Goal: Answer question/provide support

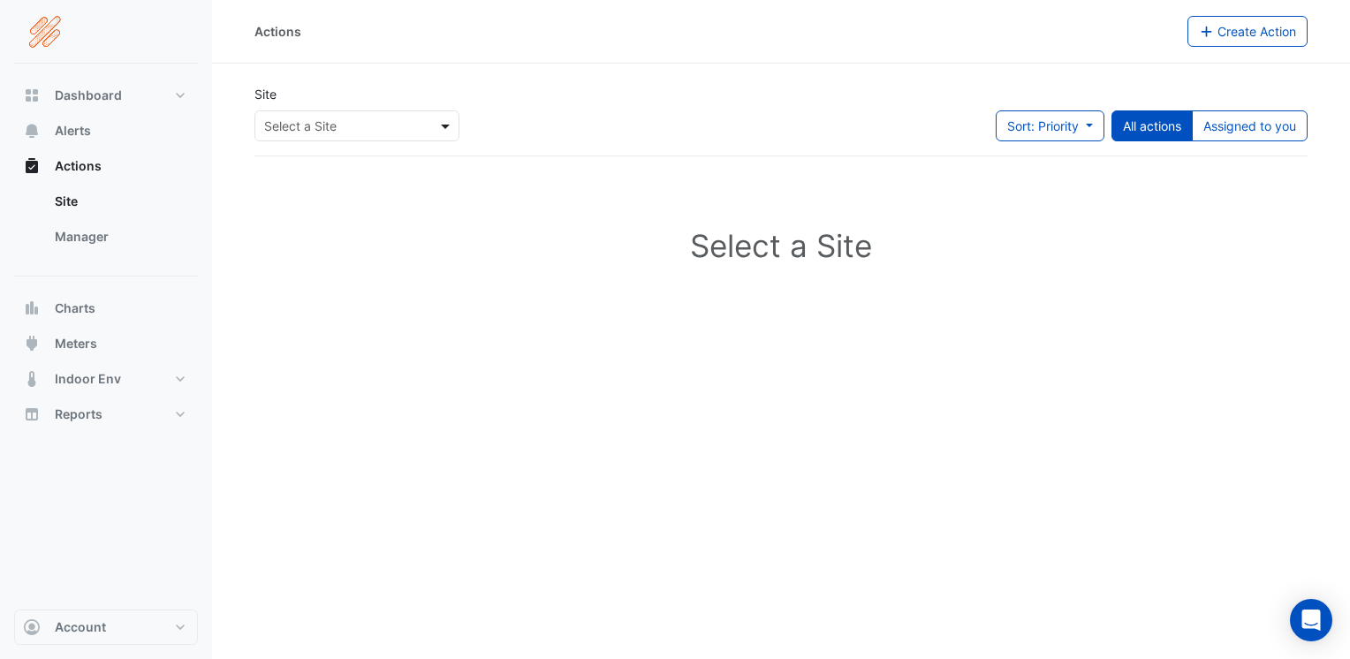
click at [445, 123] on span at bounding box center [448, 126] width 22 height 19
click at [321, 161] on span "[STREET_ADDRESS]" at bounding box center [328, 163] width 116 height 15
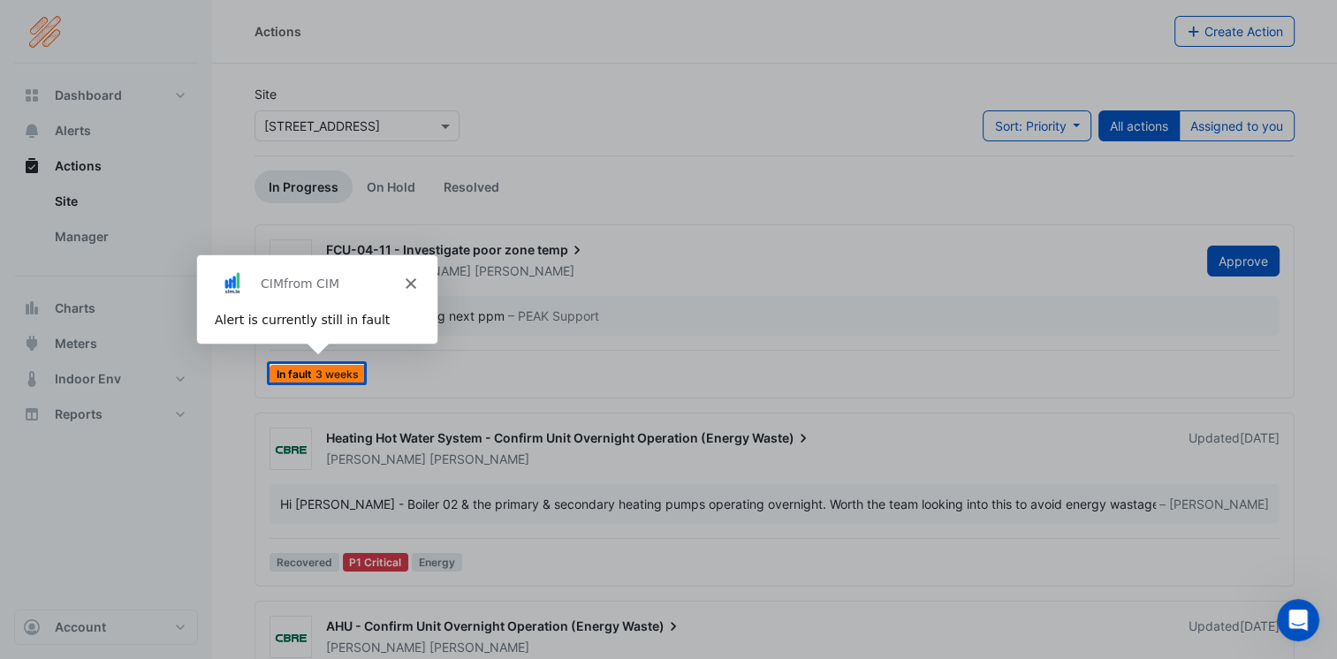
click at [327, 373] on div "Product tour overlay" at bounding box center [668, 329] width 1337 height 659
click at [311, 374] on div "Product tour overlay" at bounding box center [668, 329] width 1337 height 659
click at [833, 260] on div "Product tour overlay" at bounding box center [668, 329] width 1337 height 659
click at [408, 282] on polygon "Close" at bounding box center [409, 283] width 11 height 11
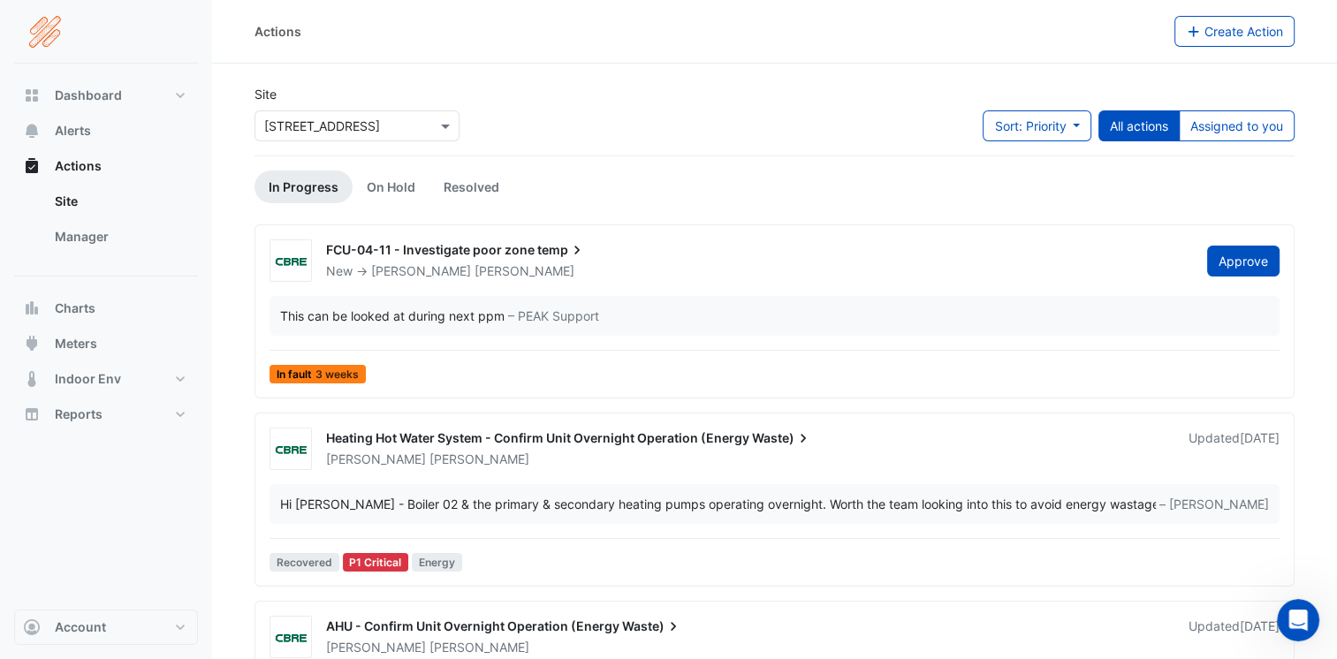
click at [311, 369] on span "In fault 3 weeks" at bounding box center [318, 374] width 96 height 19
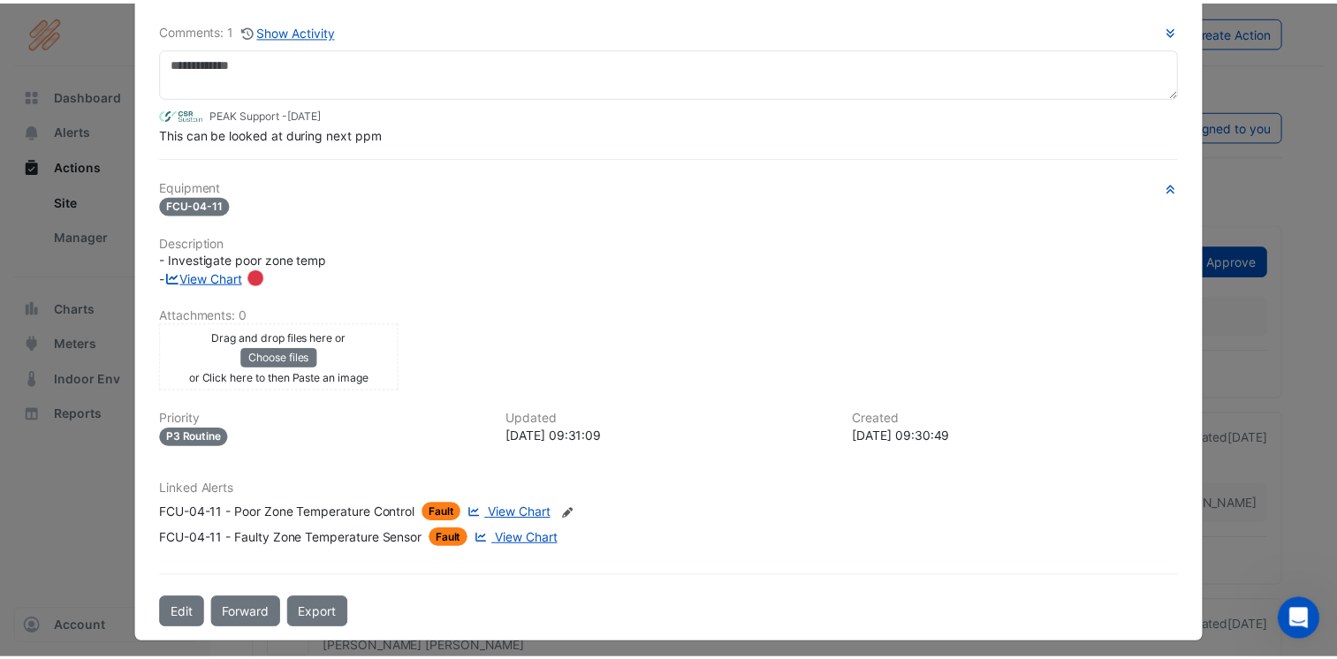
scroll to position [108, 0]
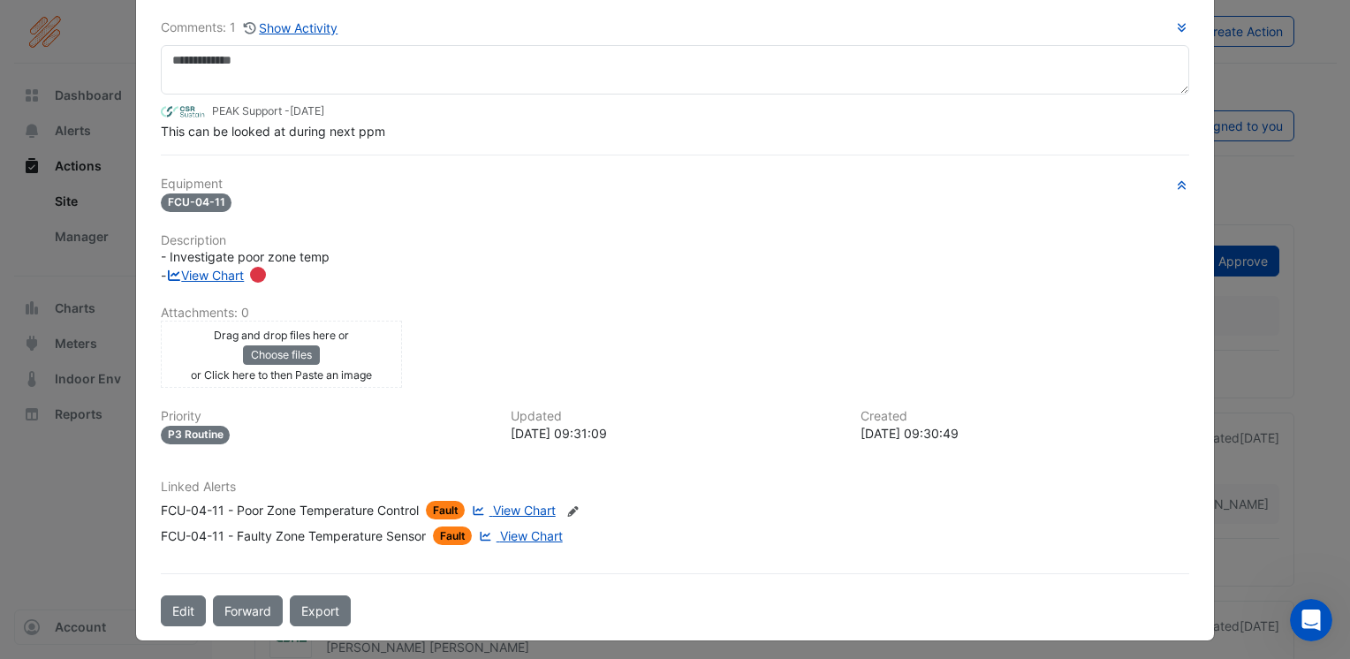
click at [439, 501] on span "Fault" at bounding box center [446, 510] width 40 height 19
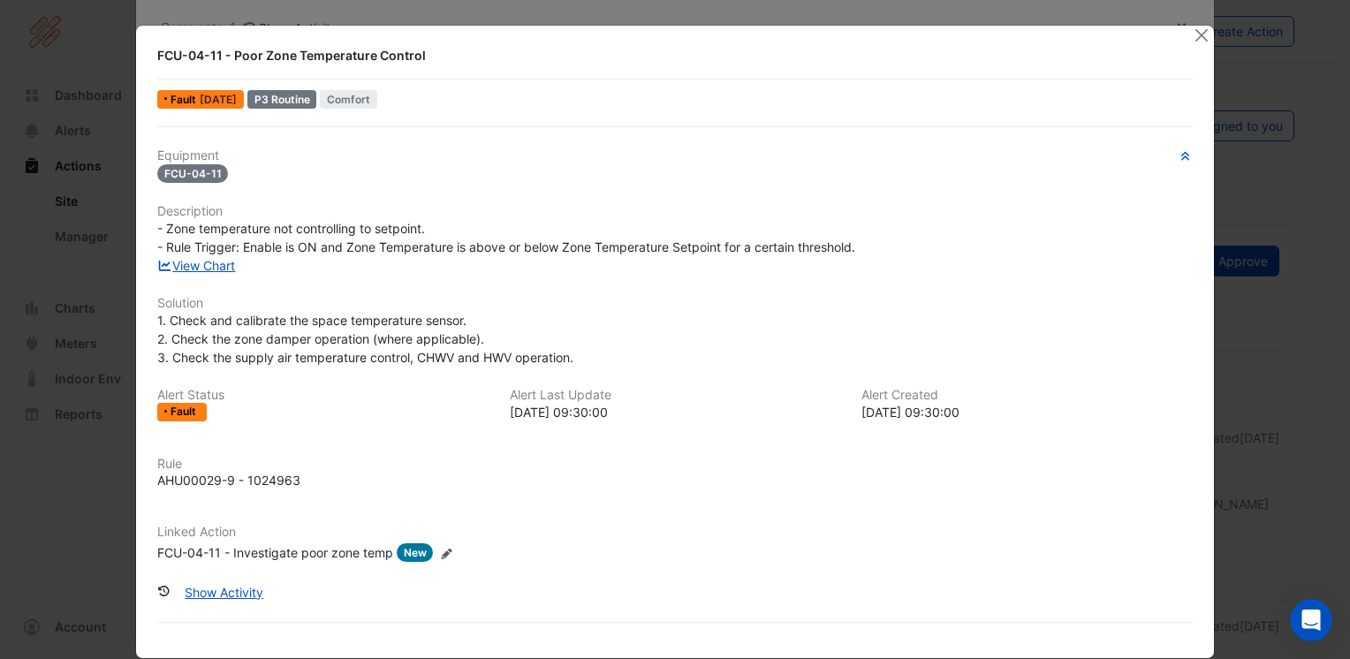
click at [1194, 31] on button "Close" at bounding box center [1201, 35] width 19 height 19
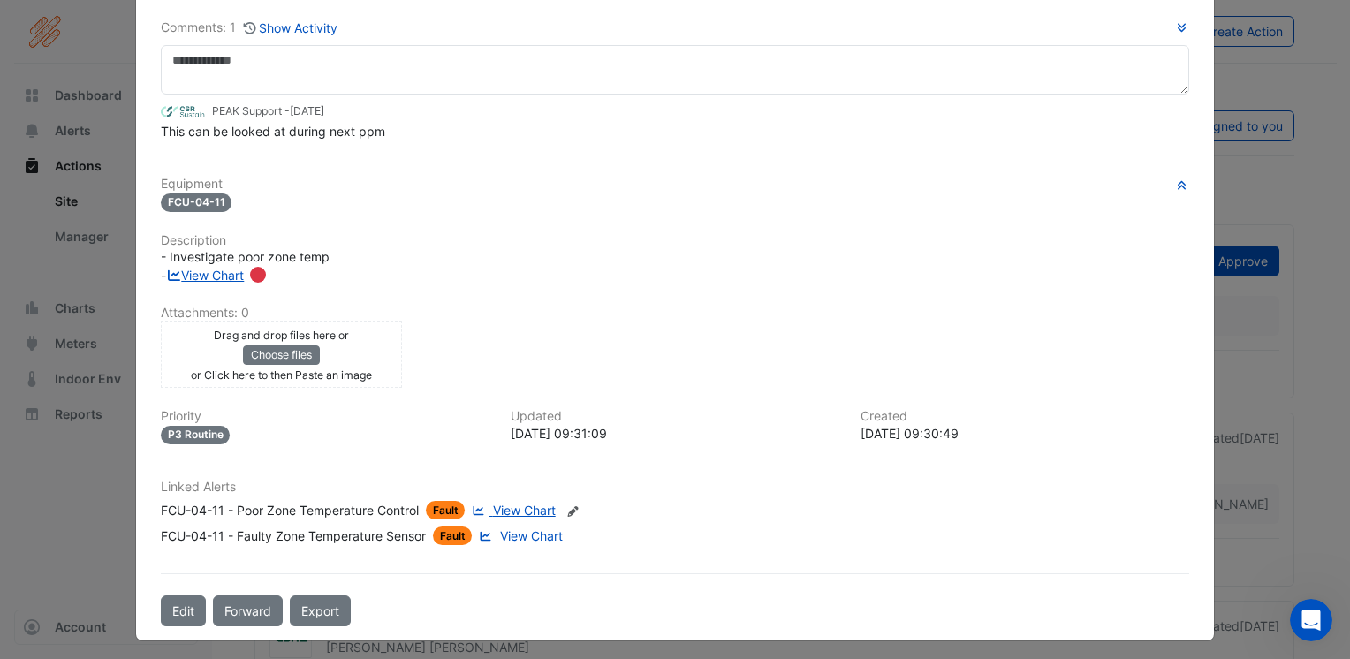
click at [1239, 369] on ngb-modal-window "FCU-04-11 - Investigate poor zone temp New -> [PERSON_NAME] More Resolve On Hol…" at bounding box center [675, 329] width 1350 height 659
click at [1240, 192] on ngb-modal-window "FCU-04-11 - Investigate poor zone temp New -> [PERSON_NAME] More Resolve On Hol…" at bounding box center [675, 329] width 1350 height 659
click at [99, 42] on ngb-modal-window "FCU-04-11 - Investigate poor zone temp New -> [PERSON_NAME] More Resolve On Hol…" at bounding box center [675, 329] width 1350 height 659
click at [99, 95] on ngb-modal-window "FCU-04-11 - Investigate poor zone temp New -> [PERSON_NAME] More Resolve On Hol…" at bounding box center [675, 329] width 1350 height 659
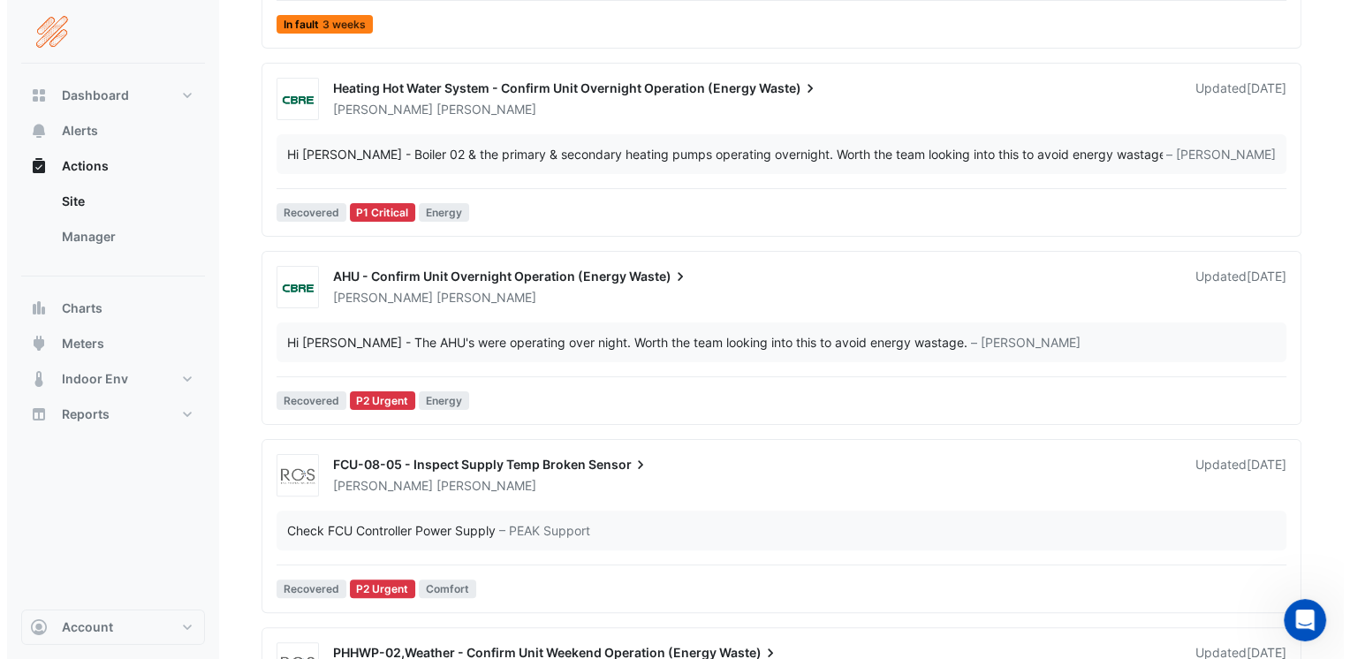
scroll to position [354, 0]
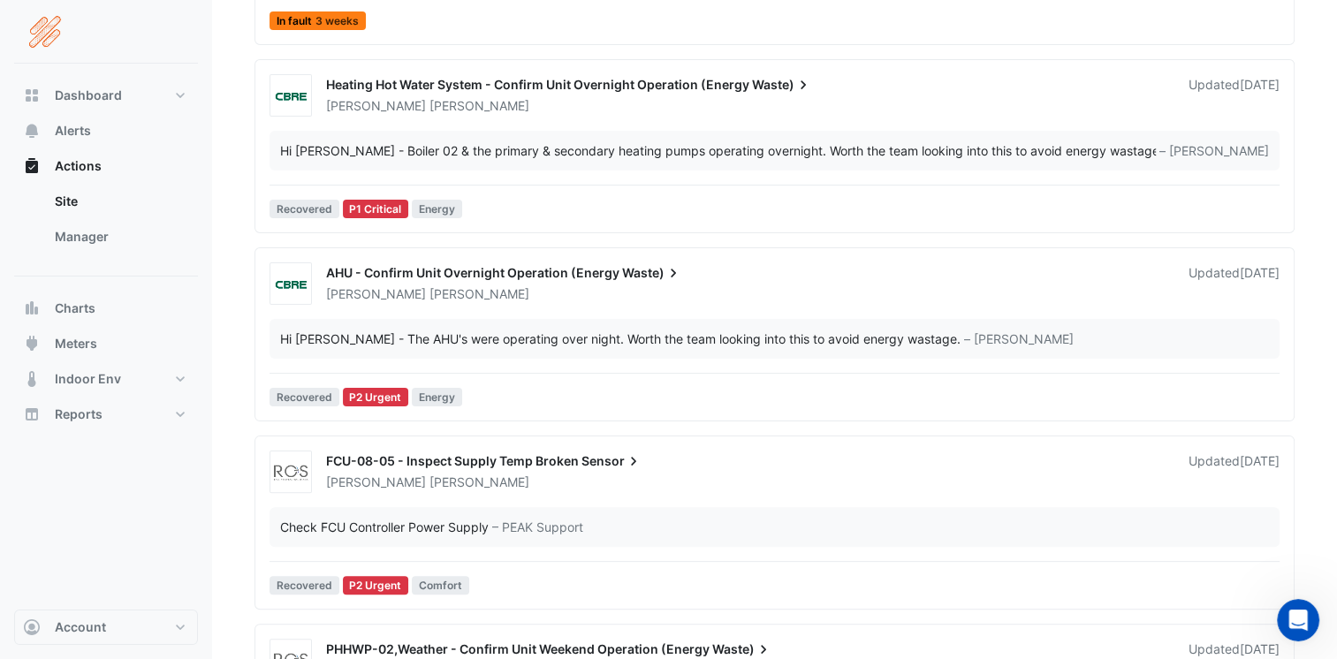
click at [568, 334] on div "Hi [PERSON_NAME] - The AHU's were operating over night. Worth the team looking …" at bounding box center [620, 339] width 681 height 19
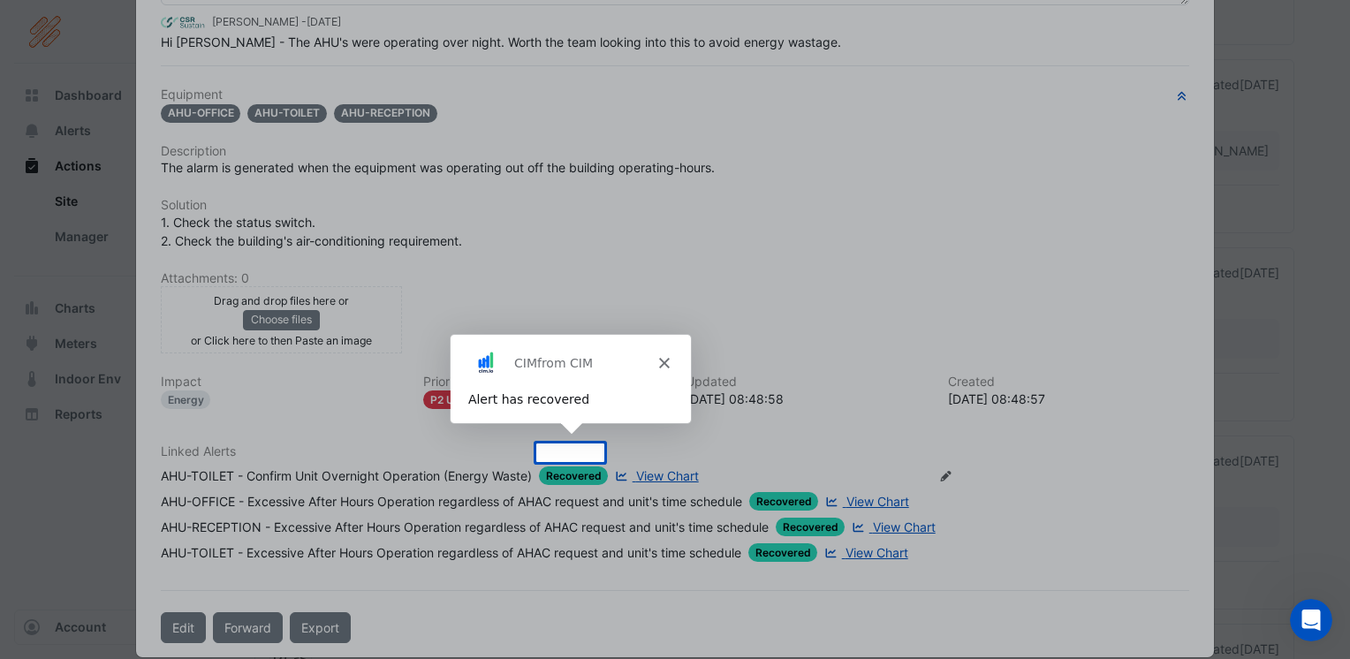
scroll to position [214, 0]
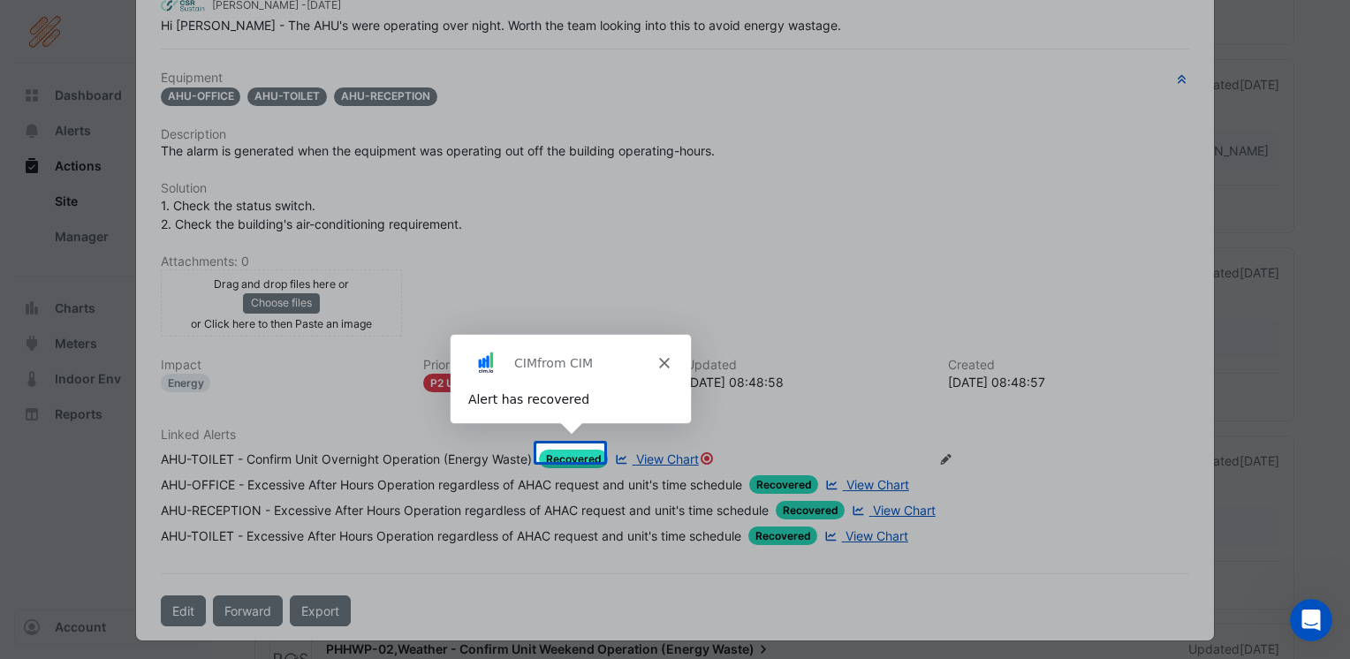
click at [660, 359] on polygon "Close" at bounding box center [663, 361] width 11 height 11
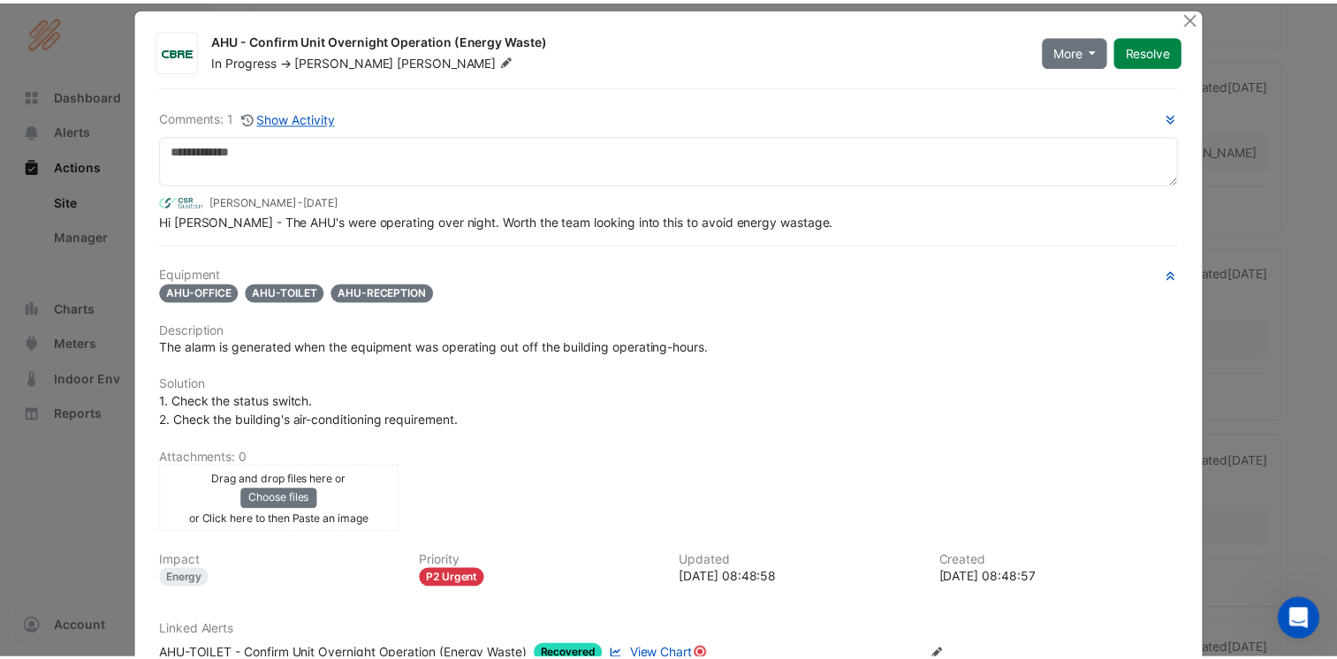
scroll to position [0, 0]
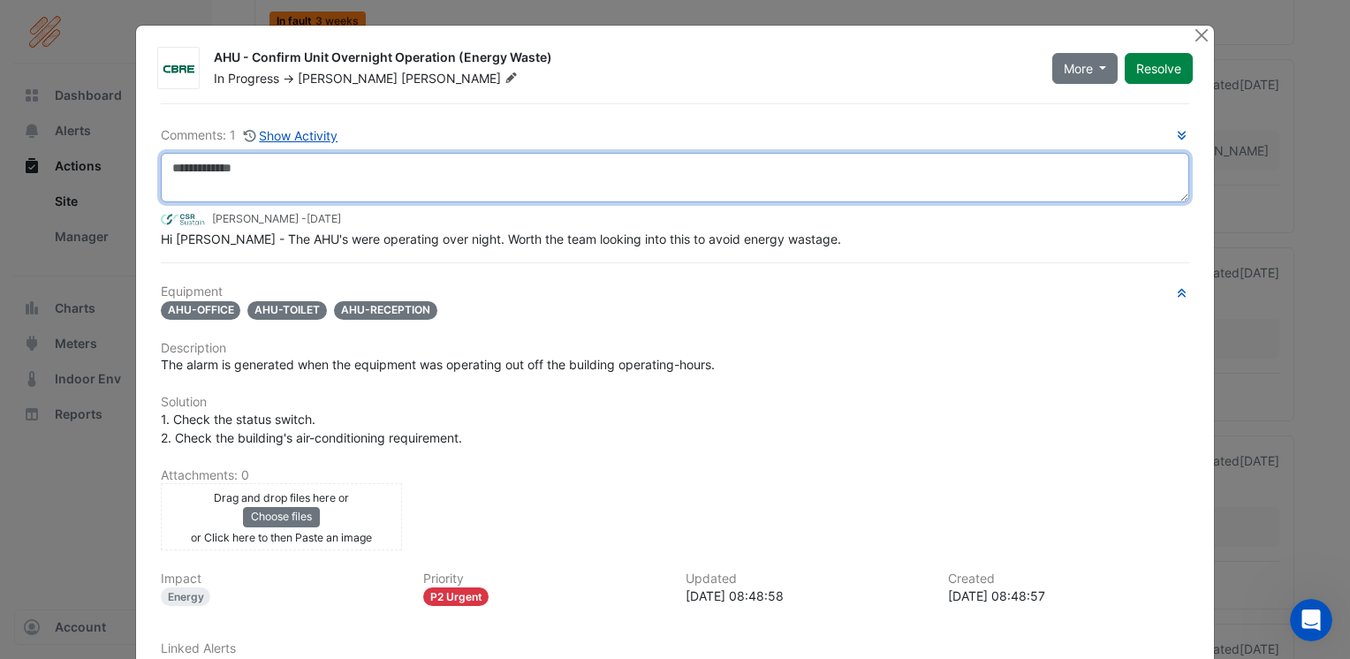
click at [170, 169] on textarea at bounding box center [675, 177] width 1029 height 49
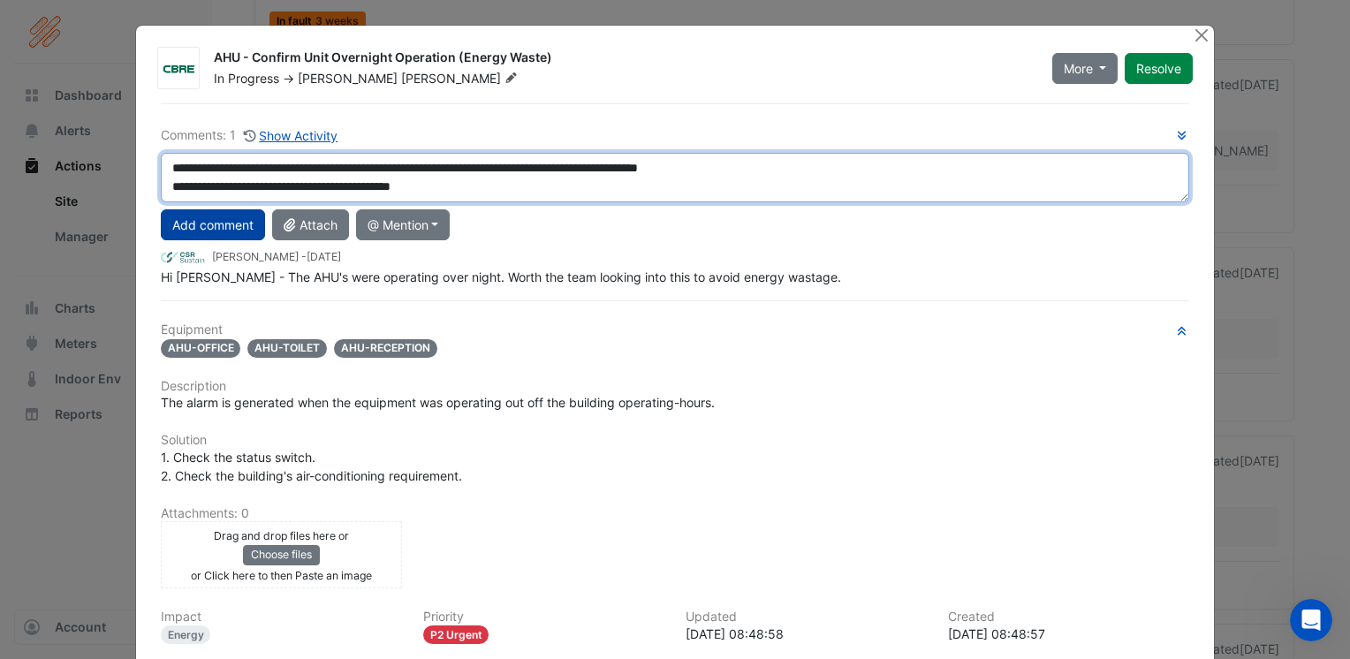
type textarea "**********"
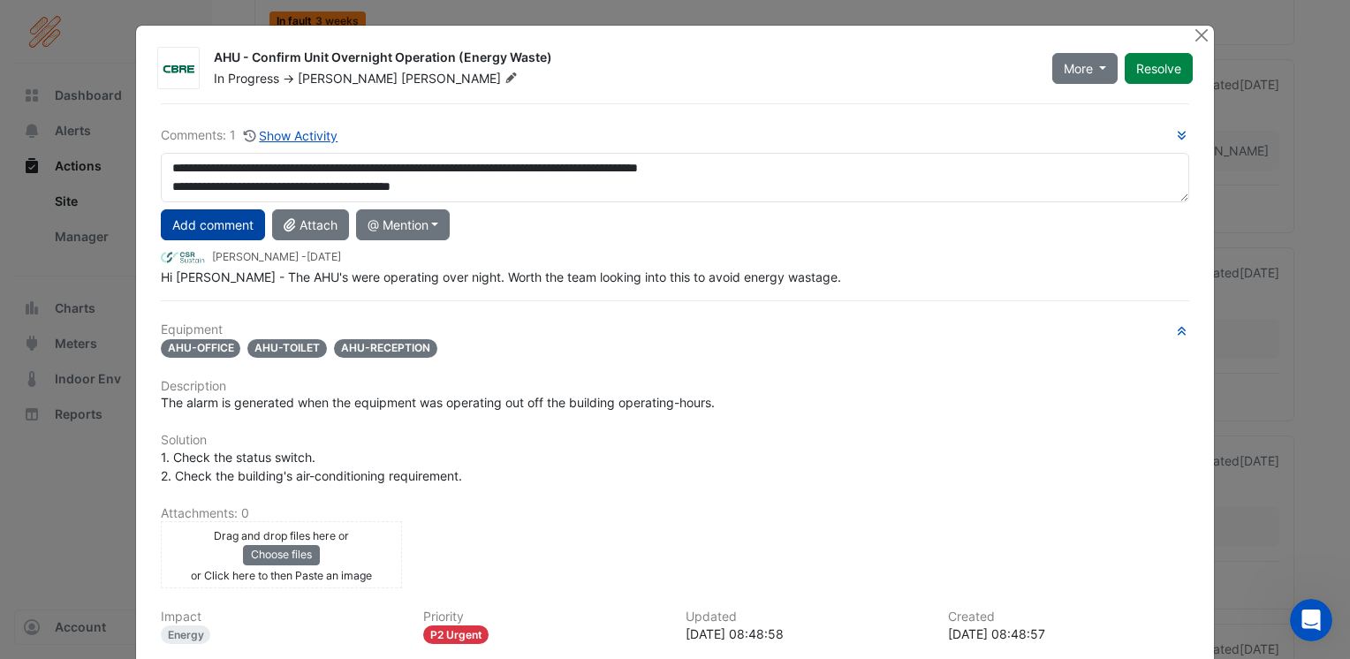
click at [194, 226] on button "Add comment" at bounding box center [213, 224] width 104 height 31
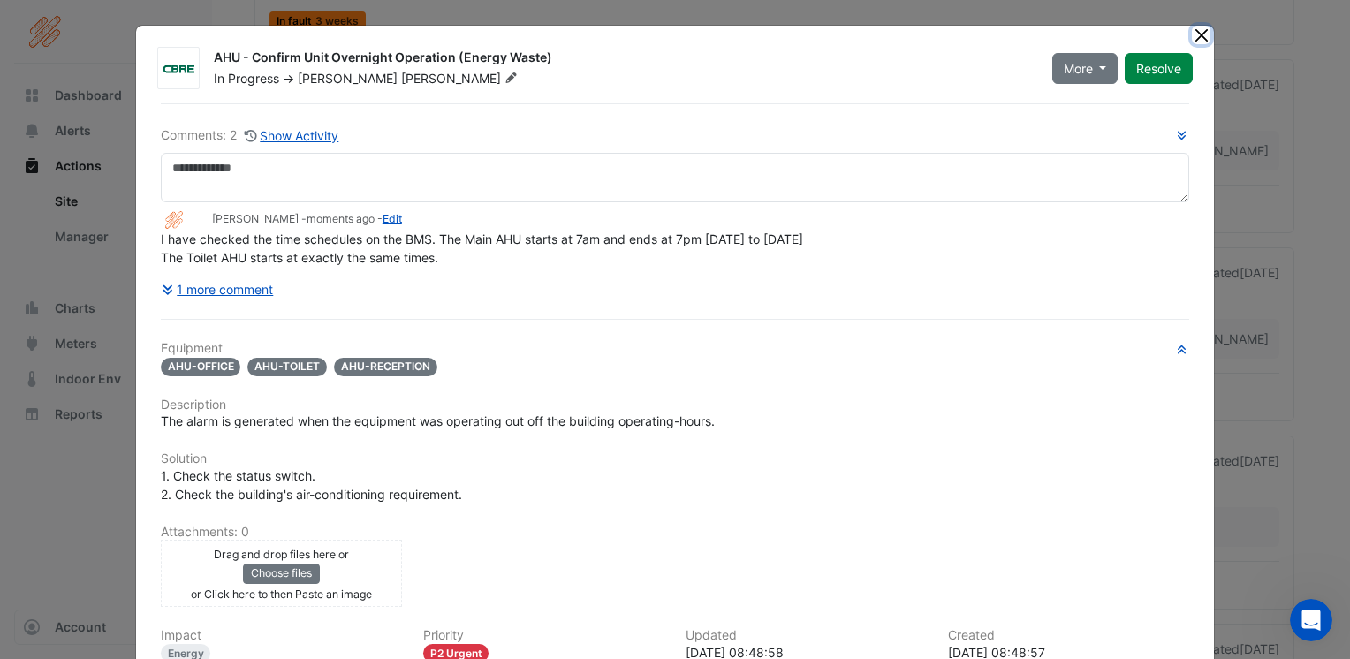
click at [1192, 32] on button "Close" at bounding box center [1201, 35] width 19 height 19
